Goal: Use online tool/utility: Utilize a website feature to perform a specific function

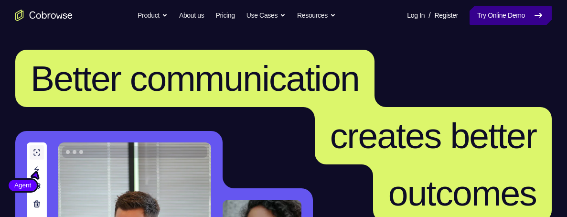
click at [500, 12] on link "Try Online Demo" at bounding box center [511, 15] width 82 height 19
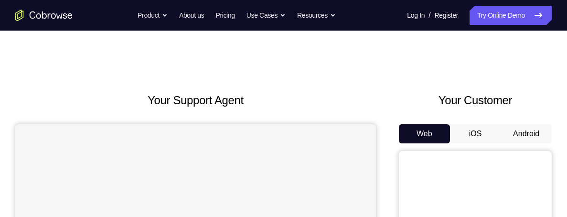
click at [526, 130] on button "Android" at bounding box center [526, 133] width 51 height 19
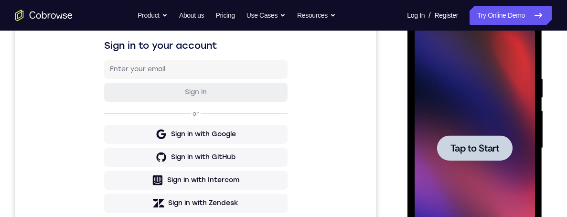
click at [470, 145] on span "Tap to Start" at bounding box center [474, 148] width 49 height 10
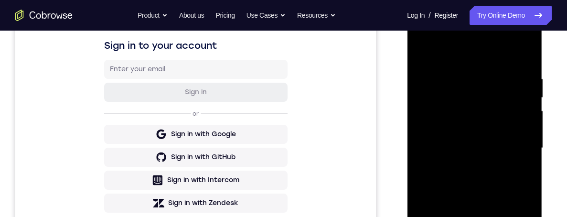
scroll to position [288, 0]
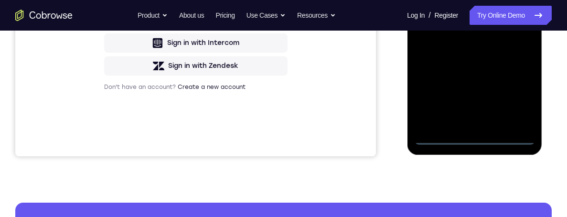
click at [475, 139] on div at bounding box center [474, 11] width 120 height 268
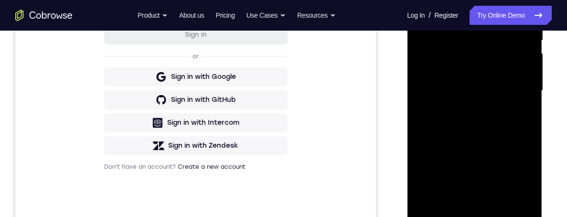
scroll to position [184, 0]
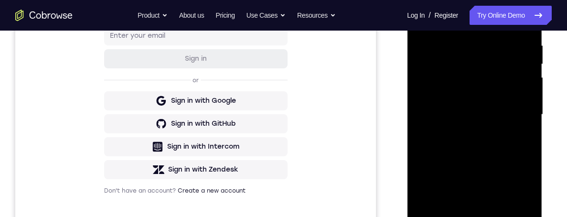
click at [435, 106] on div at bounding box center [474, 115] width 120 height 268
click at [486, 119] on div at bounding box center [474, 115] width 120 height 268
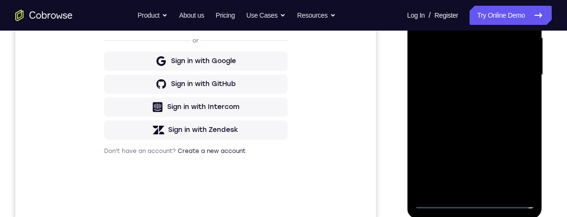
click at [483, 186] on div at bounding box center [474, 75] width 120 height 268
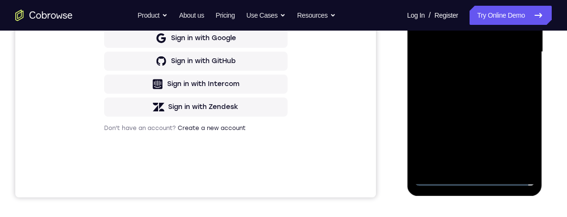
click at [481, 16] on div at bounding box center [474, 52] width 120 height 268
click at [483, 0] on div at bounding box center [474, 52] width 120 height 268
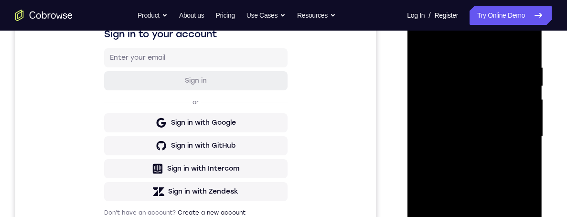
click at [480, 98] on div at bounding box center [474, 137] width 120 height 268
click at [518, 158] on div at bounding box center [474, 137] width 120 height 268
click at [515, 159] on div at bounding box center [474, 137] width 120 height 268
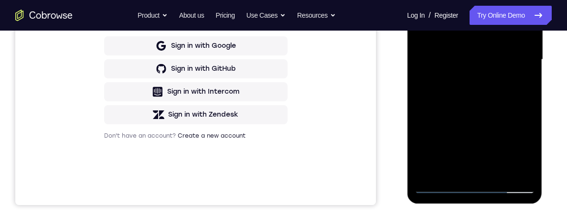
scroll to position [209, 0]
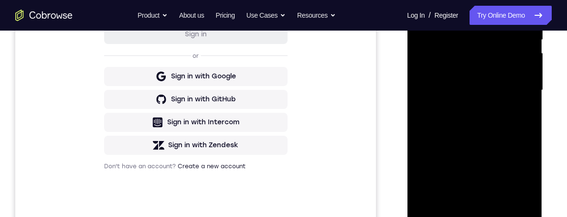
click at [427, 198] on div at bounding box center [474, 91] width 120 height 268
click at [522, 195] on div at bounding box center [474, 91] width 120 height 268
click at [520, 196] on div at bounding box center [474, 91] width 120 height 268
click at [520, 198] on div at bounding box center [474, 91] width 120 height 268
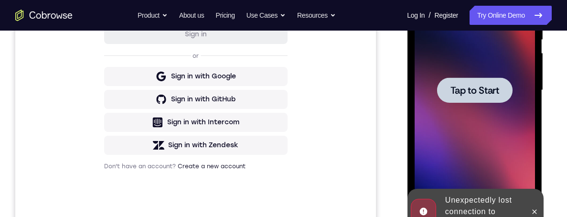
click at [490, 90] on span "Tap to Start" at bounding box center [474, 91] width 49 height 10
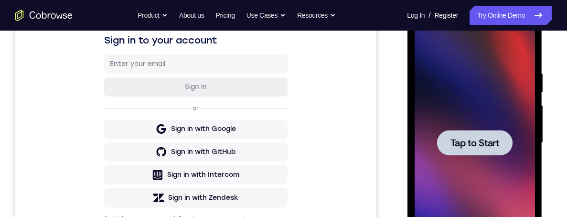
scroll to position [248, 0]
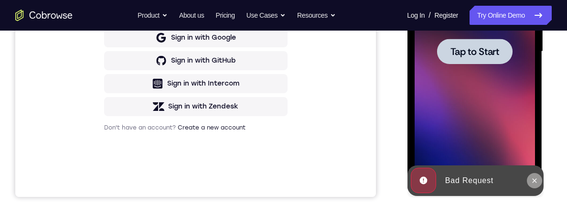
click at [532, 183] on icon at bounding box center [534, 181] width 8 height 8
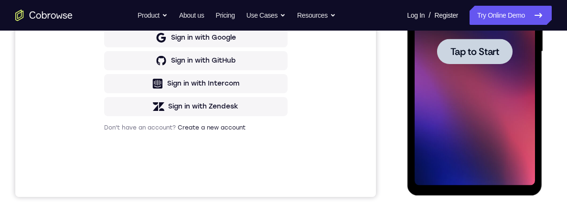
click at [502, 57] on div at bounding box center [475, 51] width 76 height 25
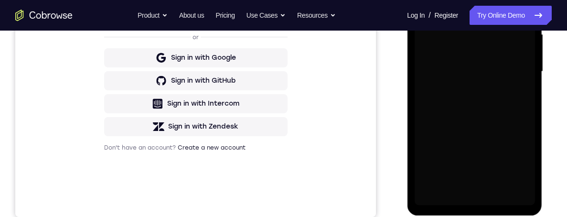
click at [541, 33] on div "Launching app..." at bounding box center [474, 73] width 135 height 285
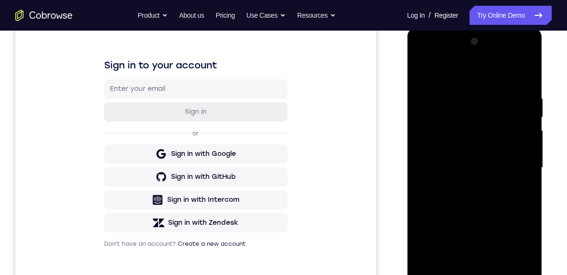
scroll to position [154, 0]
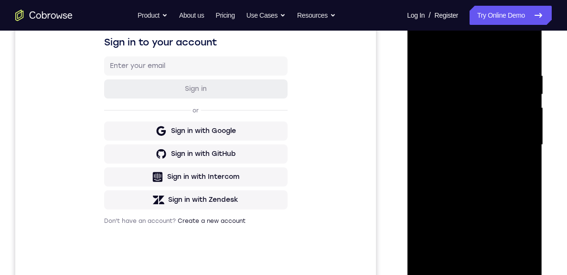
click at [477, 216] on div at bounding box center [474, 145] width 120 height 268
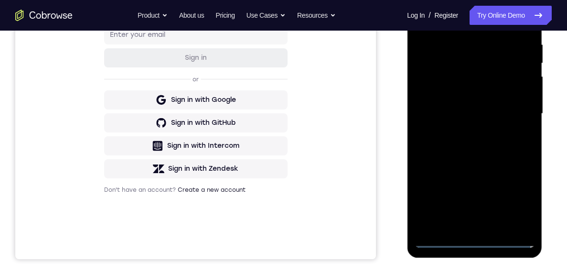
click at [433, 103] on div at bounding box center [474, 114] width 120 height 268
click at [480, 117] on div at bounding box center [474, 114] width 120 height 268
click at [479, 216] on div at bounding box center [474, 114] width 120 height 268
click at [477, 76] on div at bounding box center [474, 114] width 120 height 268
click at [483, 52] on div at bounding box center [474, 114] width 120 height 268
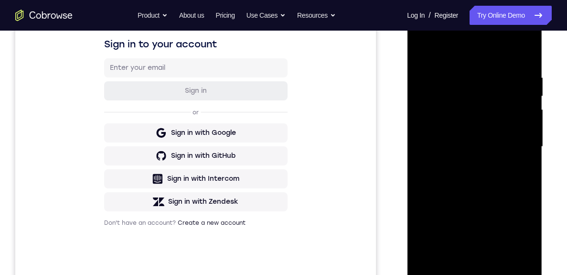
scroll to position [152, 0]
click at [483, 109] on div at bounding box center [474, 147] width 120 height 268
click at [450, 110] on div at bounding box center [474, 147] width 120 height 268
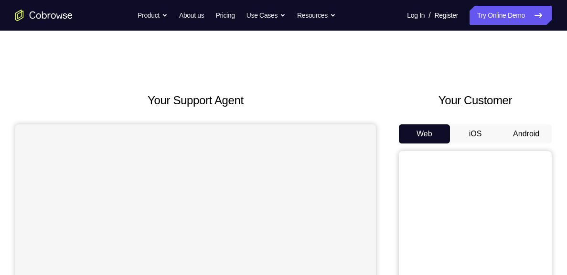
click at [529, 127] on button "Android" at bounding box center [526, 133] width 51 height 19
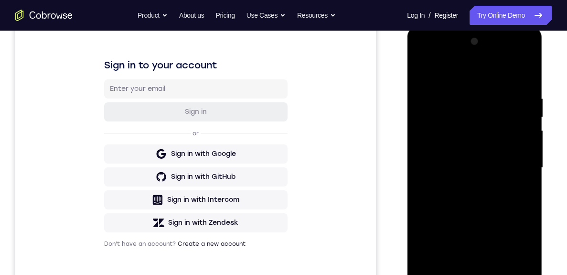
click at [481, 274] on div at bounding box center [474, 168] width 120 height 268
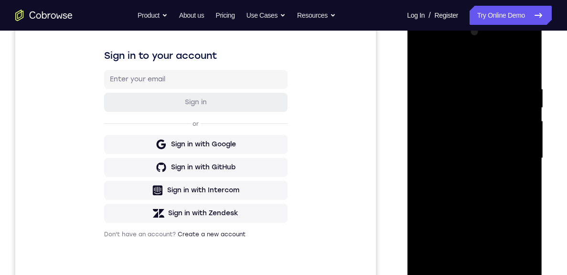
scroll to position [134, 0]
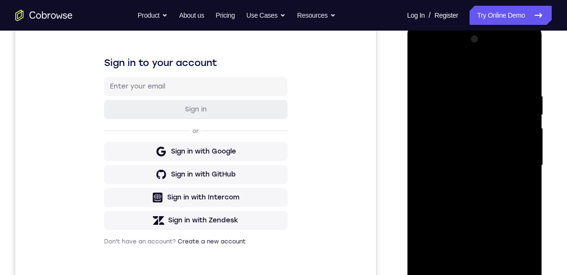
click at [437, 161] on div at bounding box center [474, 166] width 120 height 268
click at [486, 169] on div at bounding box center [474, 166] width 120 height 268
click at [495, 214] on div at bounding box center [474, 166] width 120 height 268
click at [485, 274] on div at bounding box center [474, 166] width 120 height 268
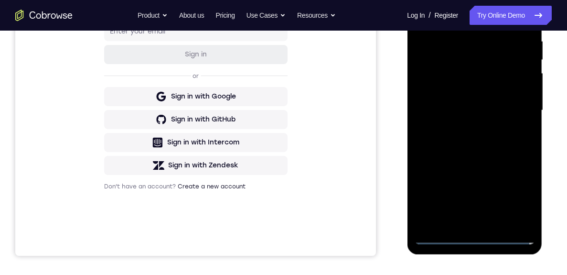
click at [483, 75] on div at bounding box center [474, 111] width 120 height 268
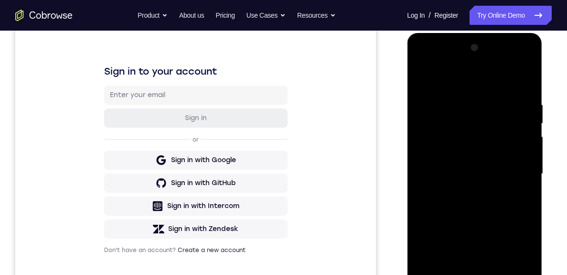
click at [497, 110] on div at bounding box center [474, 174] width 120 height 268
click at [498, 140] on div at bounding box center [474, 174] width 120 height 268
click at [477, 207] on div at bounding box center [474, 174] width 120 height 268
click at [470, 137] on div at bounding box center [474, 174] width 120 height 268
click at [514, 198] on div at bounding box center [474, 174] width 120 height 268
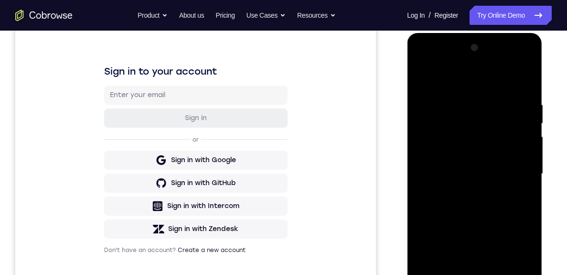
click at [517, 197] on div at bounding box center [474, 174] width 120 height 268
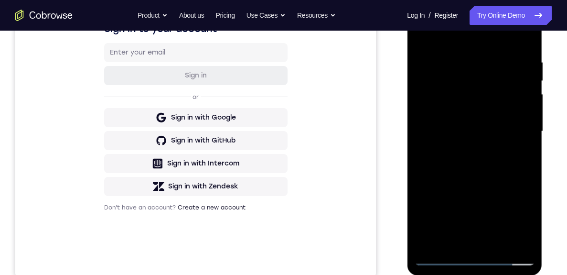
click at [515, 237] on div at bounding box center [474, 132] width 120 height 268
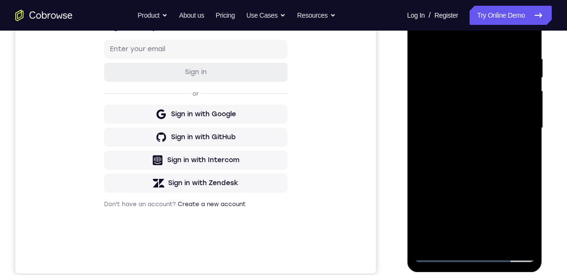
click at [523, 240] on div at bounding box center [474, 128] width 120 height 268
click at [502, 238] on div at bounding box center [474, 128] width 120 height 268
click at [524, 118] on div at bounding box center [474, 128] width 120 height 268
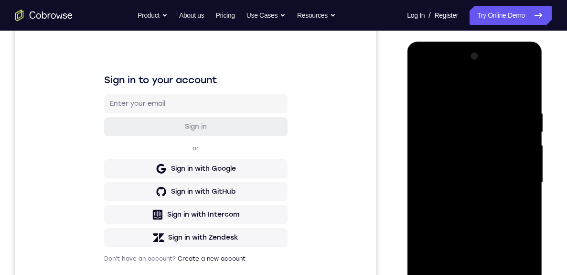
scroll to position [117, 0]
click at [506, 162] on div at bounding box center [474, 182] width 120 height 268
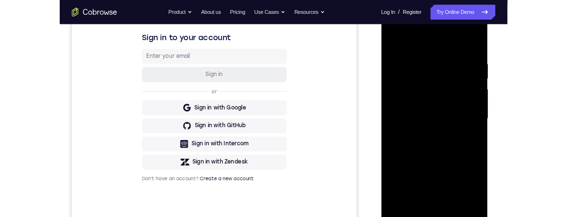
scroll to position [133, 0]
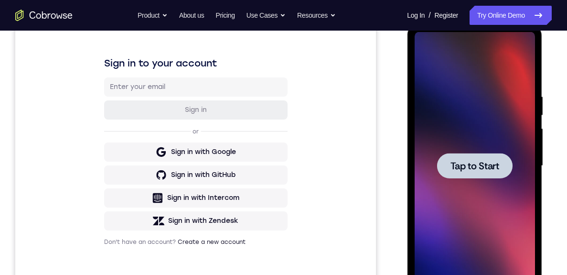
click at [518, 57] on div at bounding box center [474, 166] width 120 height 268
